Goal: Information Seeking & Learning: Learn about a topic

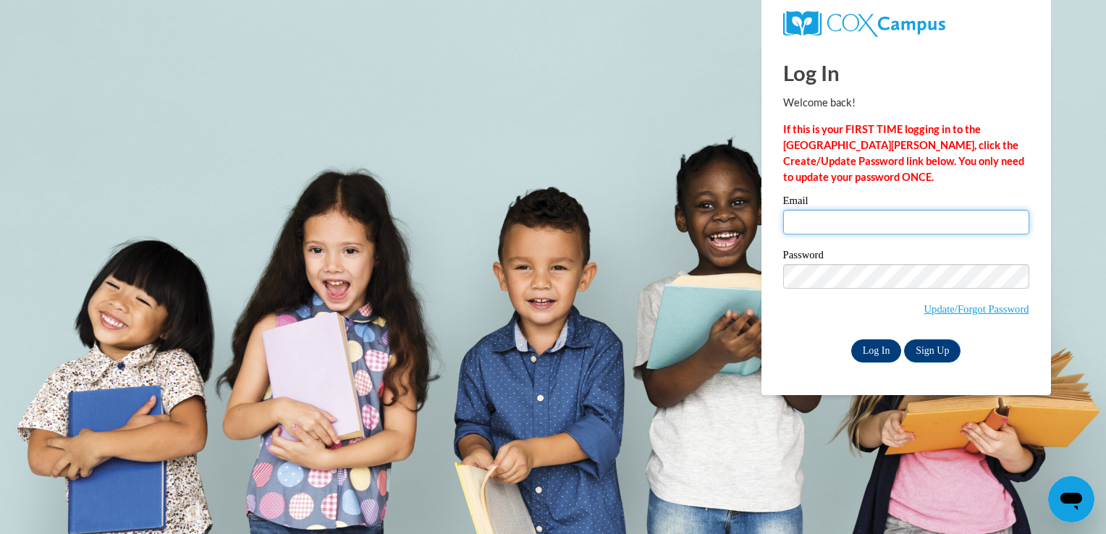
type input "ciali64@aol.com"
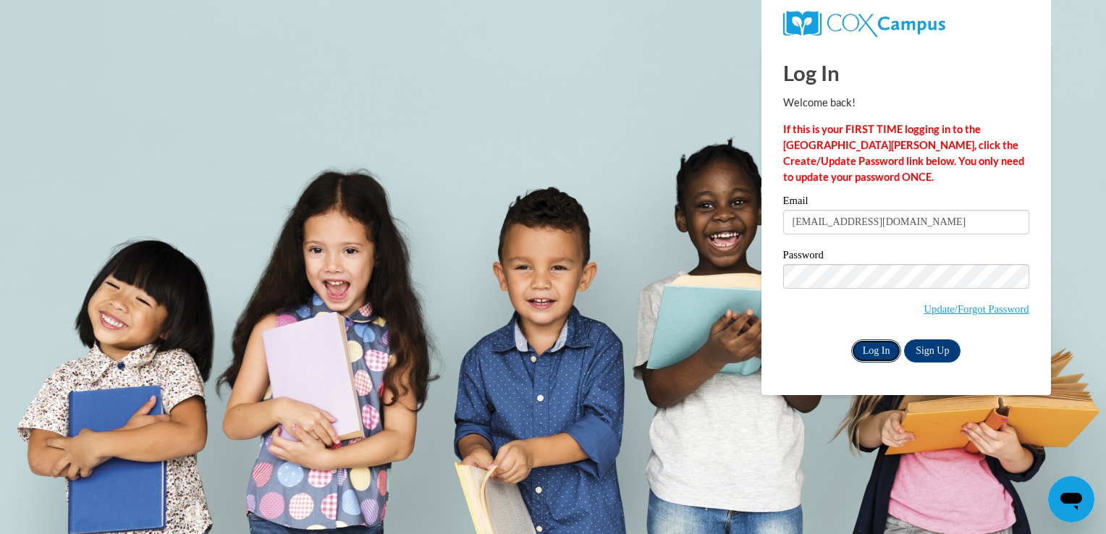
click at [886, 345] on input "Log In" at bounding box center [876, 350] width 51 height 23
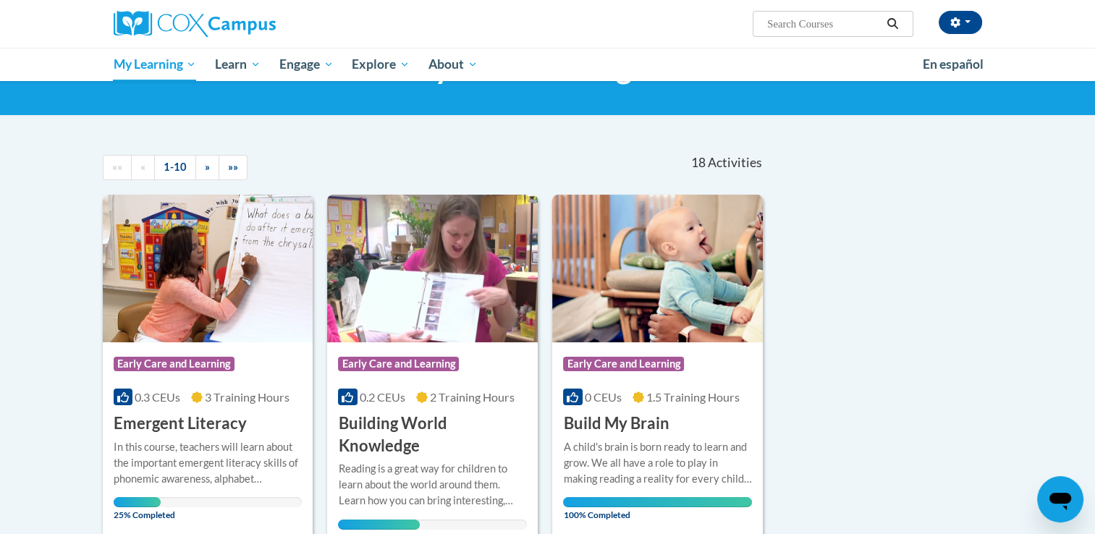
scroll to position [138, 0]
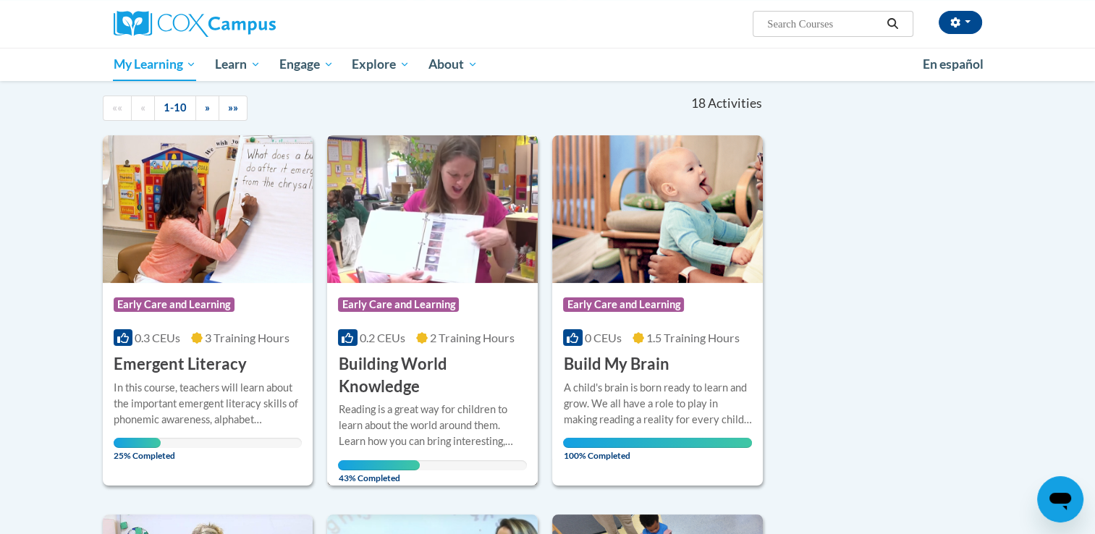
click at [438, 215] on img at bounding box center [432, 209] width 211 height 148
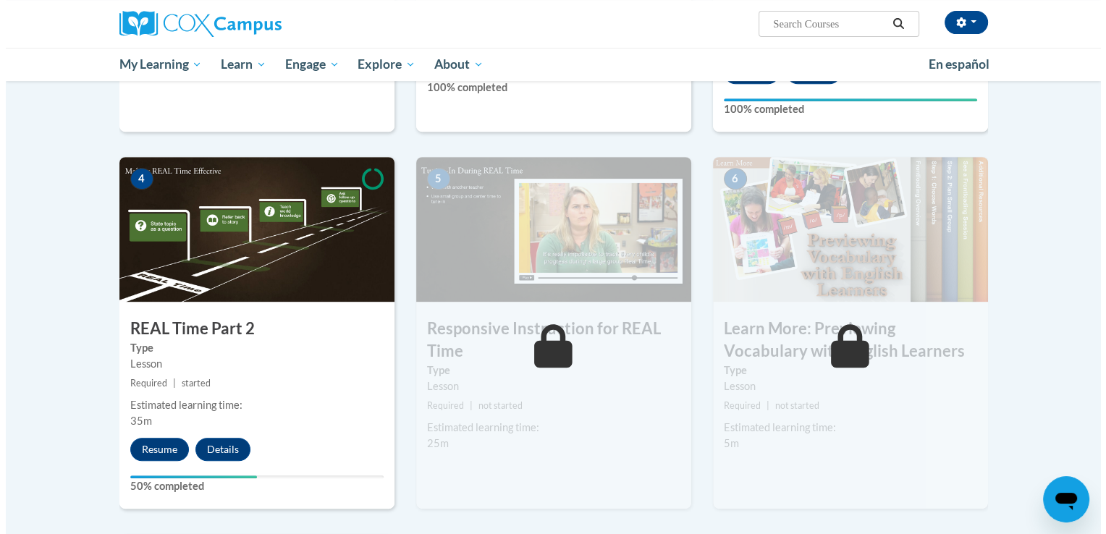
scroll to position [643, 0]
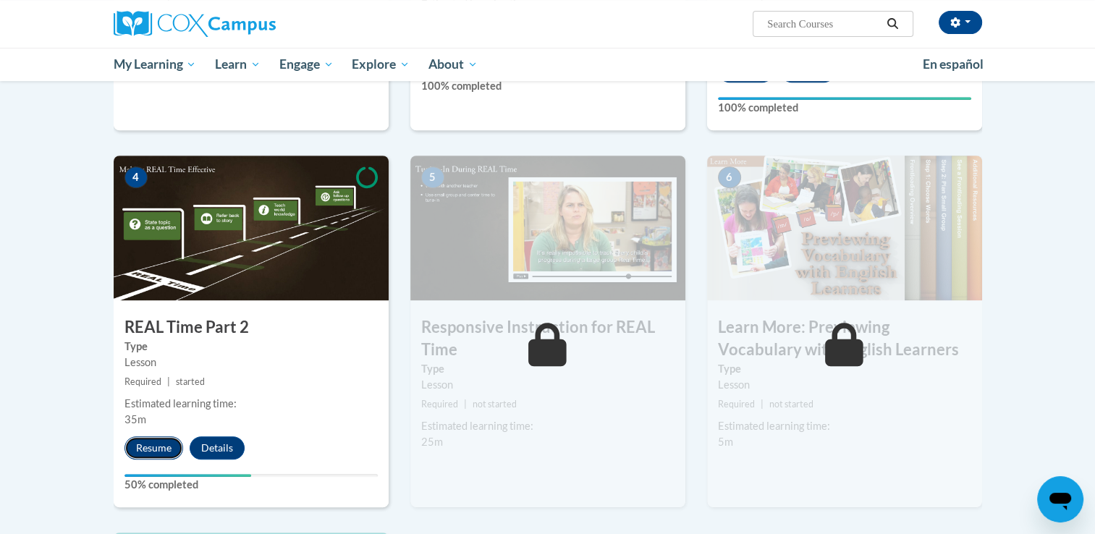
click at [149, 452] on button "Resume" at bounding box center [153, 447] width 59 height 23
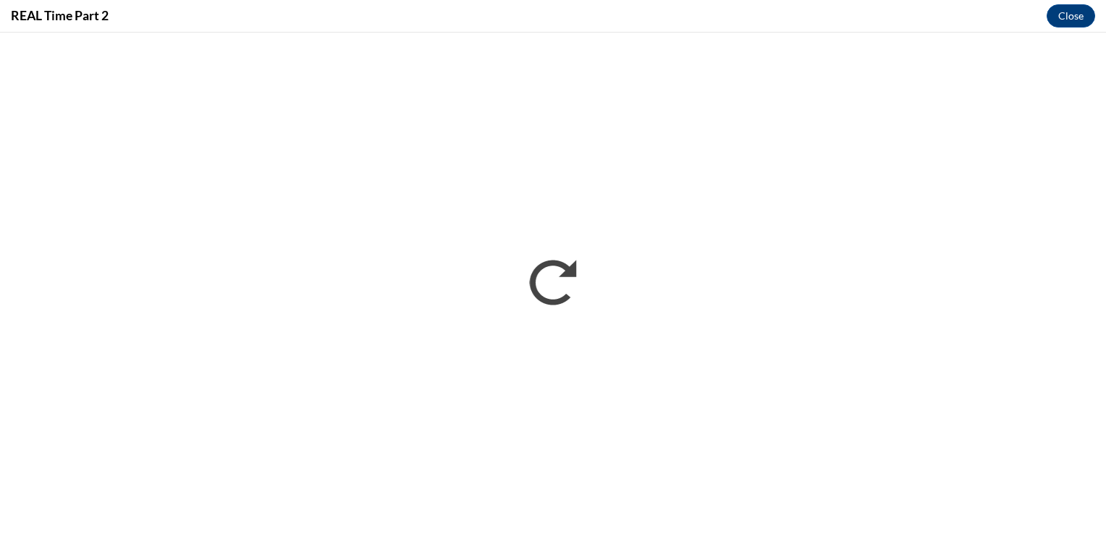
scroll to position [0, 0]
